Goal: Transaction & Acquisition: Subscribe to service/newsletter

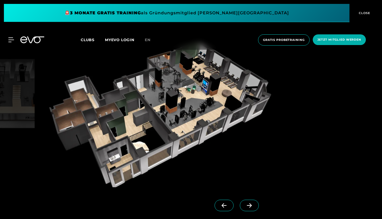
click at [247, 208] on span at bounding box center [249, 205] width 19 height 11
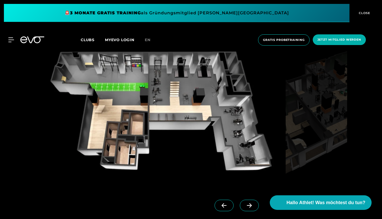
click at [247, 208] on span at bounding box center [249, 205] width 19 height 11
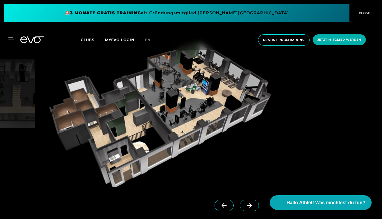
click at [247, 208] on span at bounding box center [249, 205] width 19 height 11
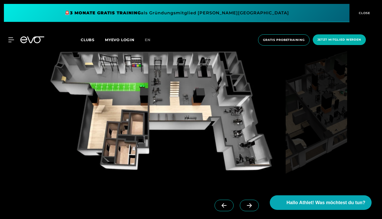
click at [247, 208] on span at bounding box center [249, 205] width 19 height 11
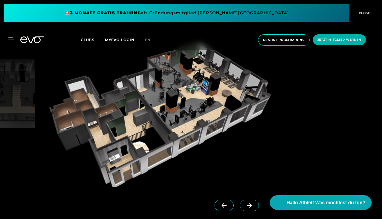
click at [247, 208] on span at bounding box center [249, 205] width 19 height 11
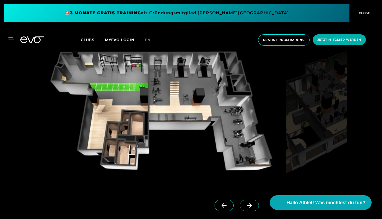
click at [272, 1] on div "🚨 3 MONATE GRATIS TRAINING als Gründungsmitglied EVO [GEOGRAPHIC_DATA] CLOSE" at bounding box center [191, 13] width 382 height 26
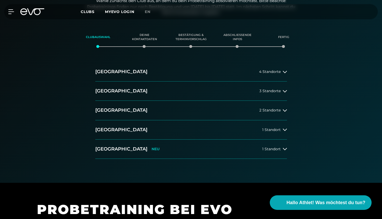
scroll to position [86, 0]
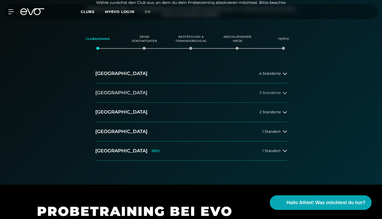
click at [255, 93] on button "Berlin 3 Standorte" at bounding box center [191, 92] width 192 height 19
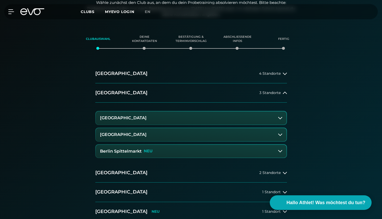
click at [218, 149] on button "Berlin Spittelmarkt NEU" at bounding box center [191, 151] width 191 height 13
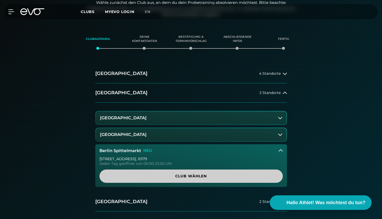
click at [204, 175] on span "Club wählen" at bounding box center [191, 175] width 158 height 5
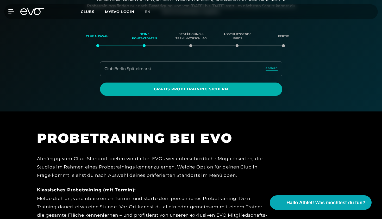
scroll to position [89, 0]
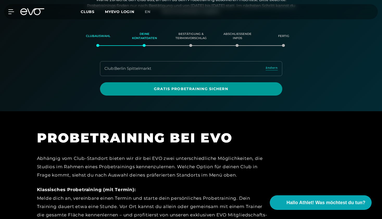
click at [187, 88] on span "Gratis Probetraining sichern" at bounding box center [190, 88] width 157 height 5
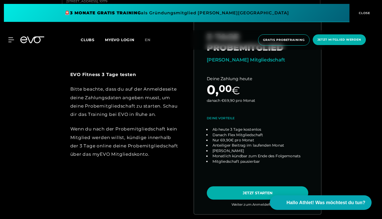
scroll to position [264, 0]
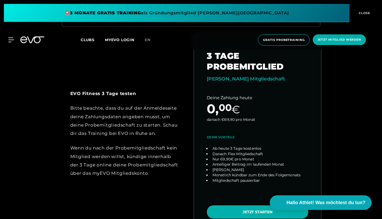
click at [207, 112] on link "choose plan" at bounding box center [257, 133] width 127 height 199
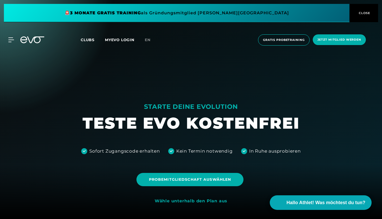
scroll to position [0, 0]
